Goal: Navigation & Orientation: Find specific page/section

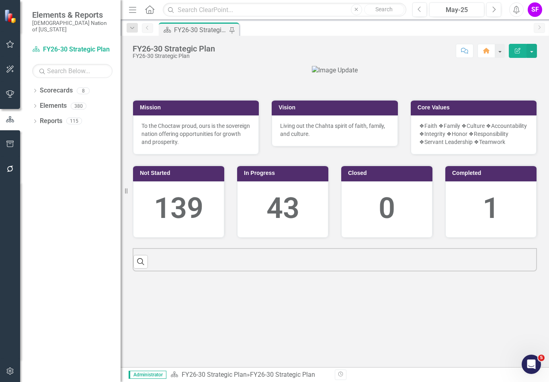
click at [133, 9] on icon "Menu" at bounding box center [132, 9] width 10 height 8
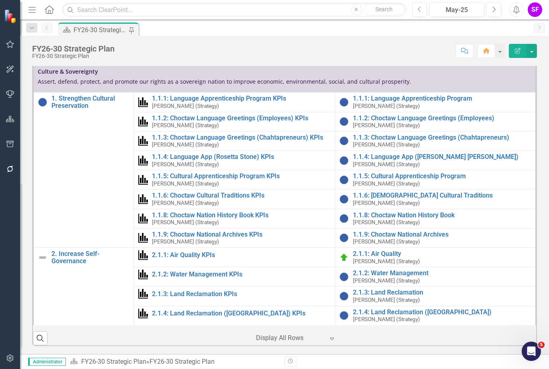
scroll to position [412, 0]
click at [33, 10] on icon "Menu" at bounding box center [32, 9] width 10 height 8
click at [32, 13] on icon "Menu" at bounding box center [32, 9] width 10 height 8
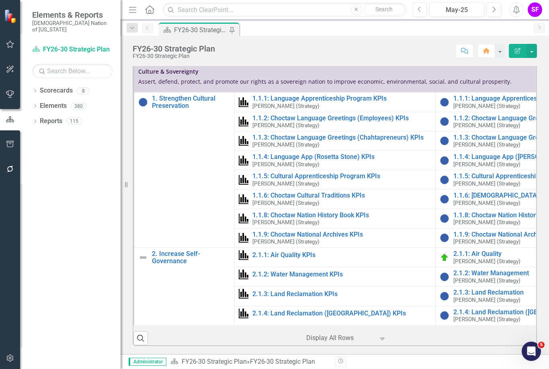
click at [91, 7] on div "Elements & Reports Choctaw Nation of [US_STATE]" at bounding box center [70, 21] width 101 height 43
click at [57, 86] on link "Scorecards" at bounding box center [56, 90] width 33 height 9
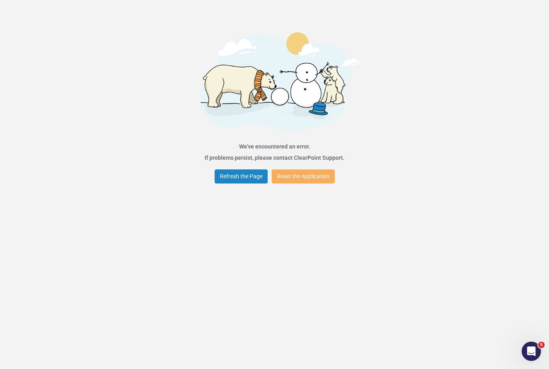
click at [225, 179] on button "Refresh the Page" at bounding box center [241, 176] width 53 height 14
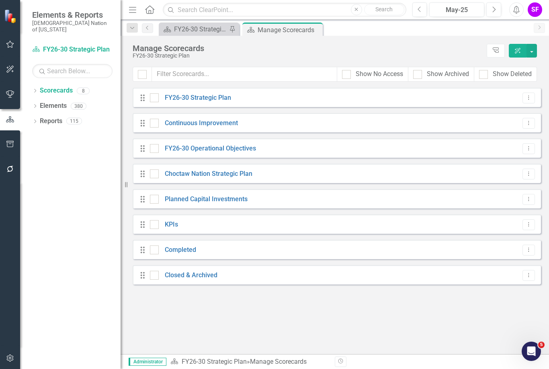
click at [134, 11] on icon "Menu" at bounding box center [132, 9] width 10 height 8
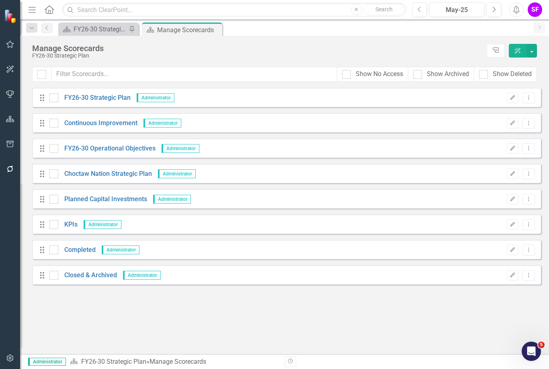
click at [89, 116] on div "Drag Continuous Improvement Administrator Edit Dropdown Menu" at bounding box center [286, 122] width 509 height 19
click at [77, 123] on link "Continuous Improvement" at bounding box center [97, 123] width 79 height 9
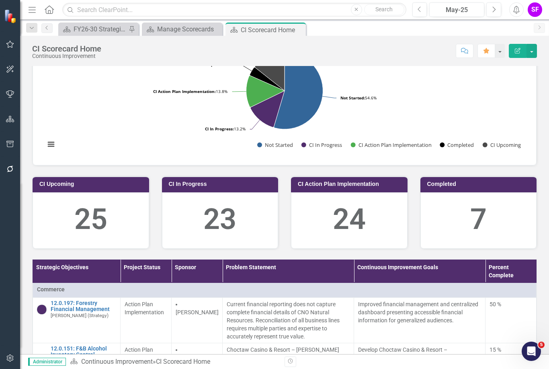
click at [33, 12] on icon "Menu" at bounding box center [32, 9] width 10 height 8
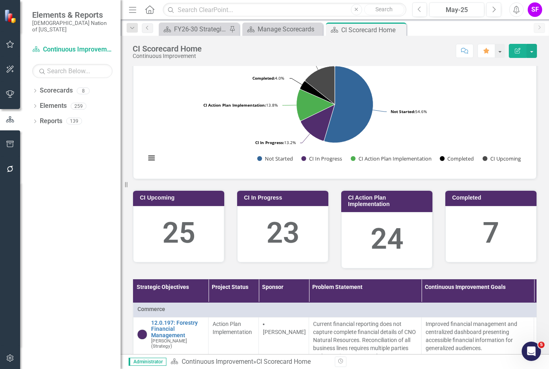
scroll to position [24, 0]
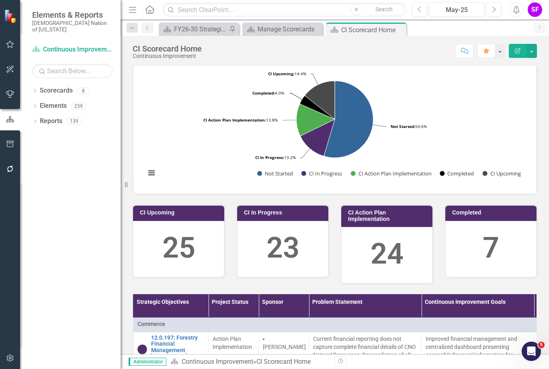
click at [48, 117] on link "Reports" at bounding box center [51, 121] width 23 height 9
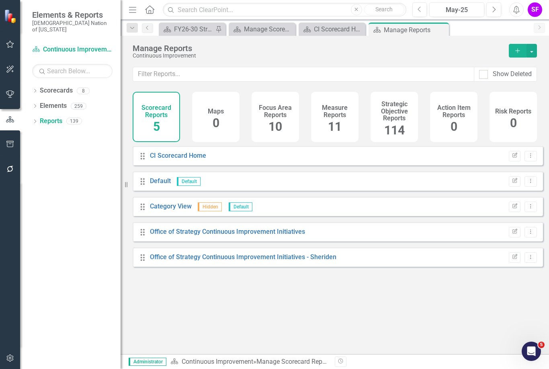
click at [384, 124] on span "114" at bounding box center [394, 130] width 21 height 14
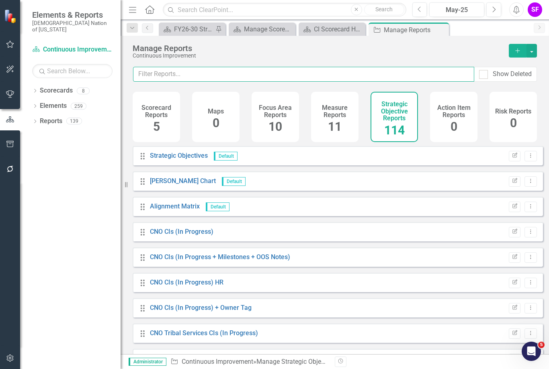
click at [412, 76] on input "text" at bounding box center [303, 74] width 341 height 15
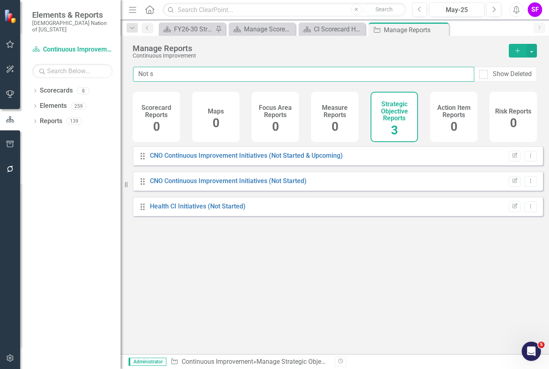
type input "Not st"
click at [287, 183] on link "CNO Continuous Improvement Initiatives (Not Started)" at bounding box center [228, 181] width 157 height 8
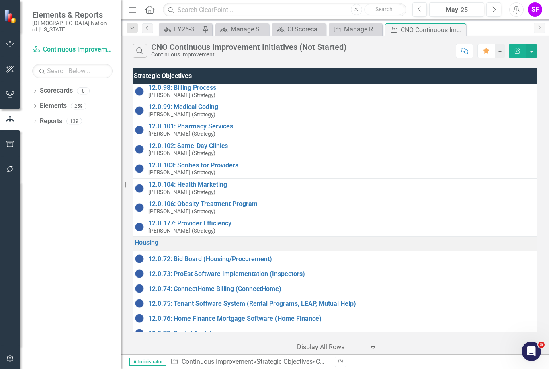
scroll to position [1483, 2]
click at [195, 285] on link "12.0.74: ConnectHome Billing (ConnectHome)" at bounding box center [349, 288] width 401 height 7
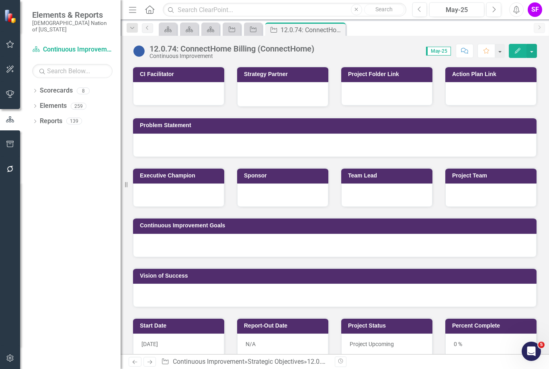
click at [129, 10] on icon "Menu" at bounding box center [132, 9] width 10 height 8
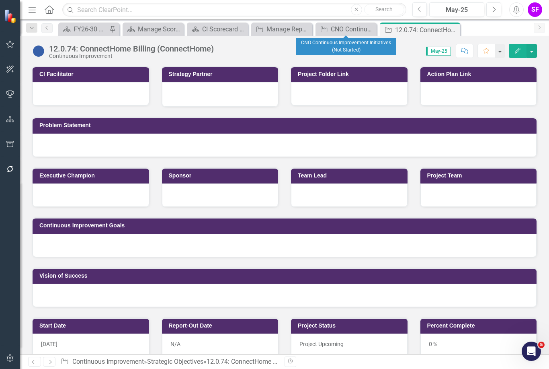
click at [353, 33] on div "CNO Continuous Improvement Initiatives (Not Started)" at bounding box center [353, 29] width 44 height 10
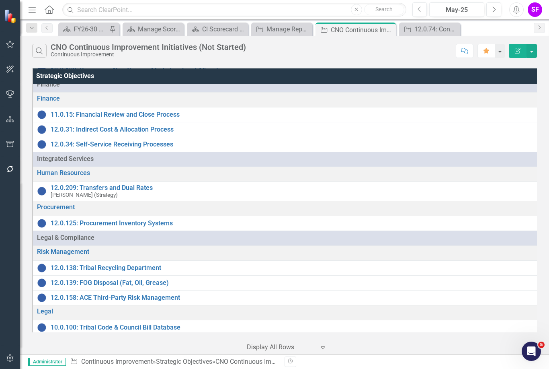
scroll to position [599, 0]
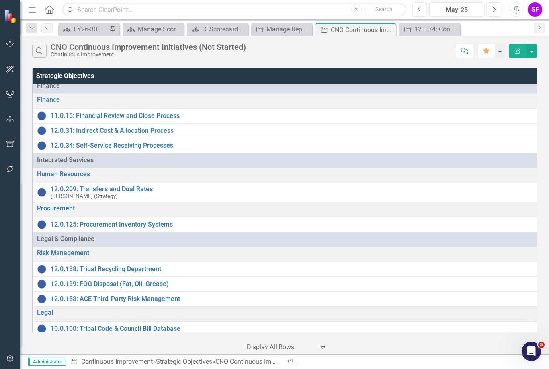
click at [94, 185] on link "12.0.209: Transfers and Dual Rates" at bounding box center [294, 188] width 486 height 7
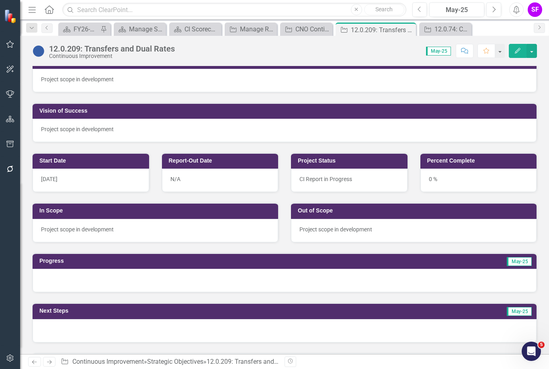
click at [497, 10] on button "Next" at bounding box center [494, 9] width 15 height 14
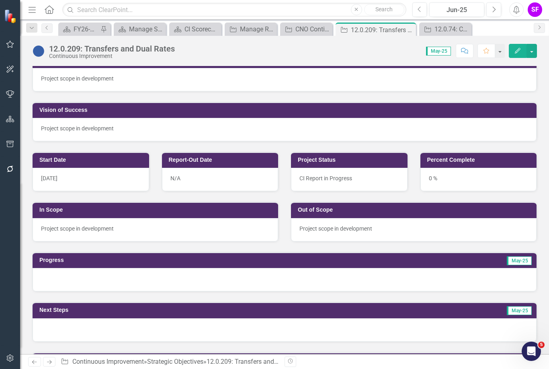
scroll to position [184, 0]
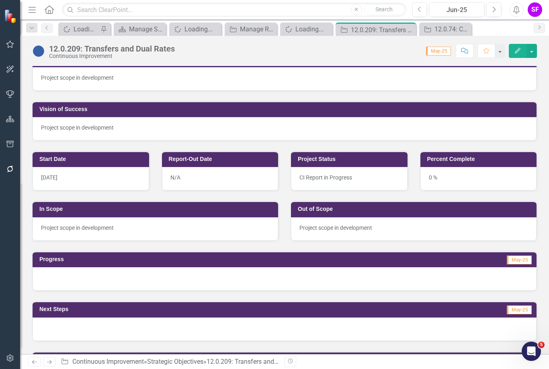
click at [492, 7] on icon "Next" at bounding box center [494, 9] width 4 height 7
